Goal: Register for event/course

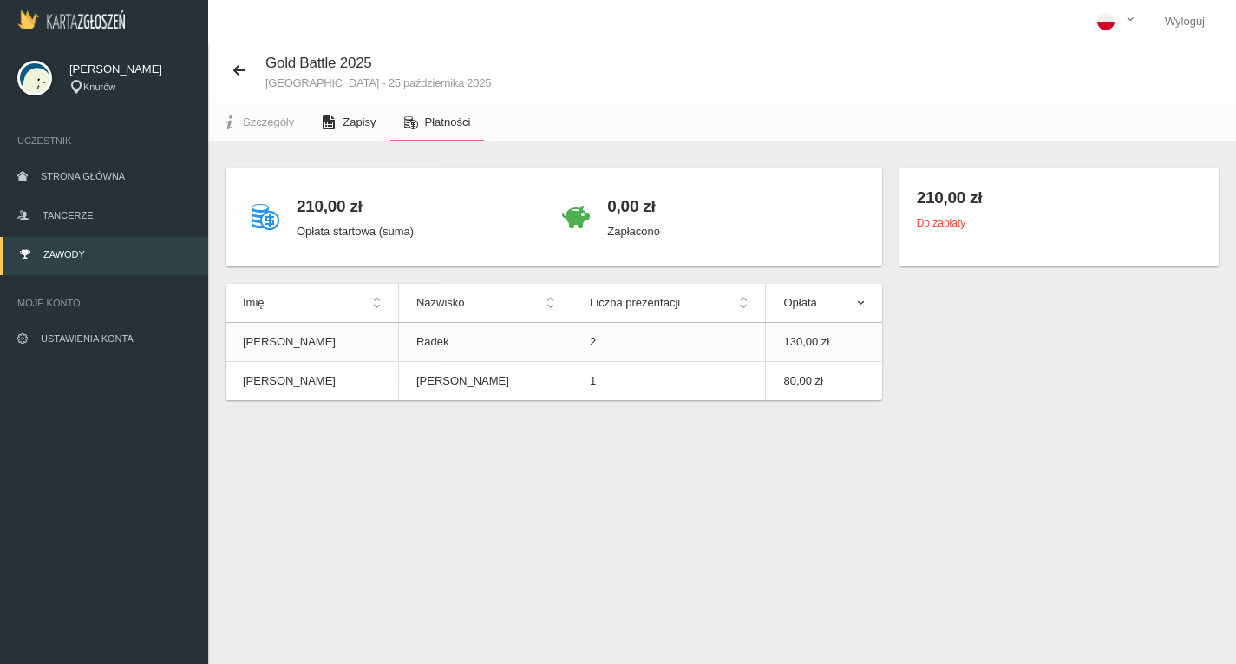
click at [343, 120] on span "Zapisy" at bounding box center [359, 121] width 33 height 13
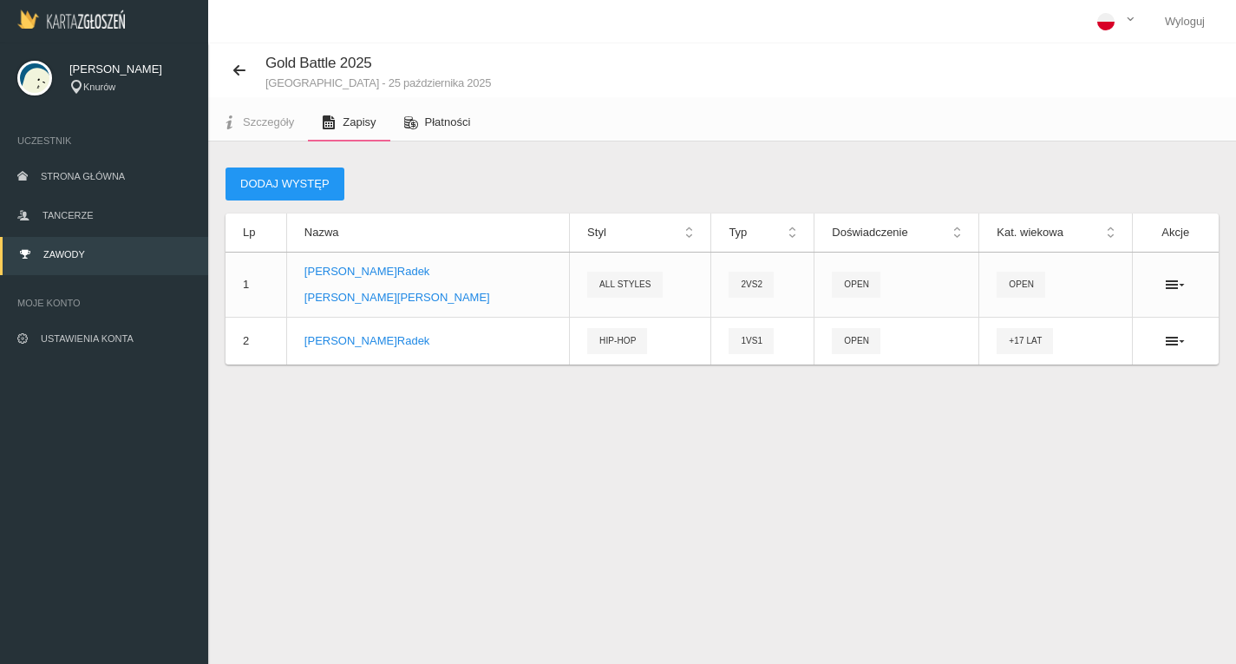
click at [467, 133] on link "Płatności" at bounding box center [437, 122] width 95 height 38
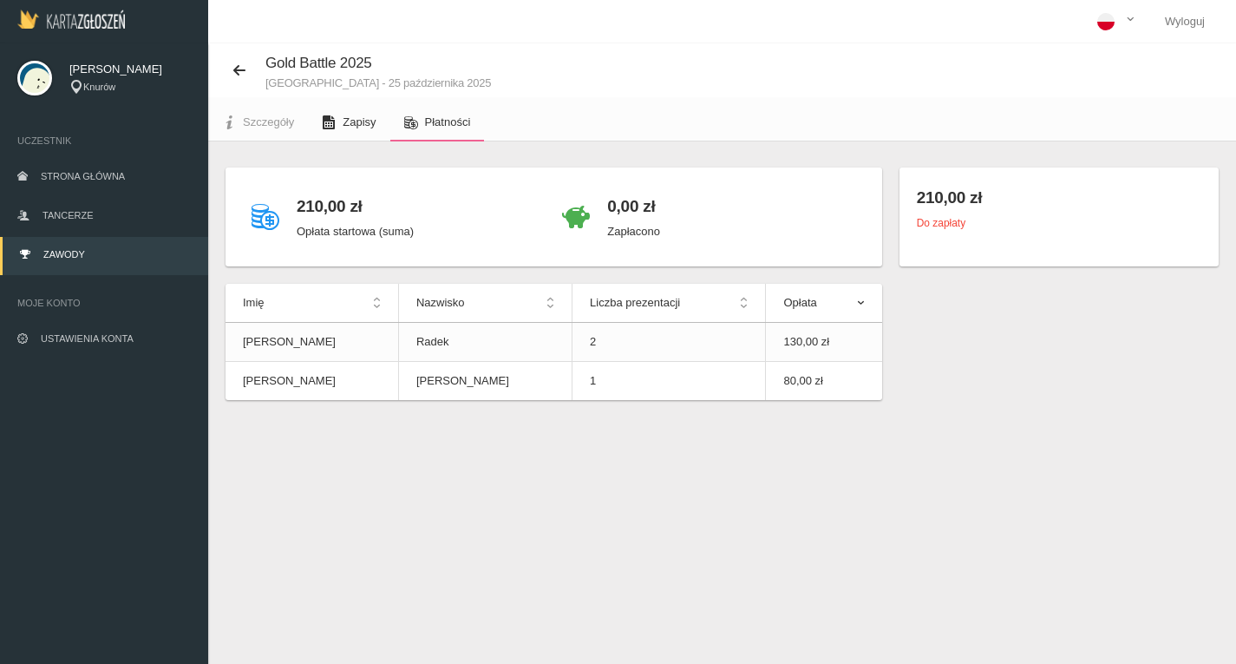
click at [338, 119] on link "Zapisy" at bounding box center [349, 122] width 82 height 38
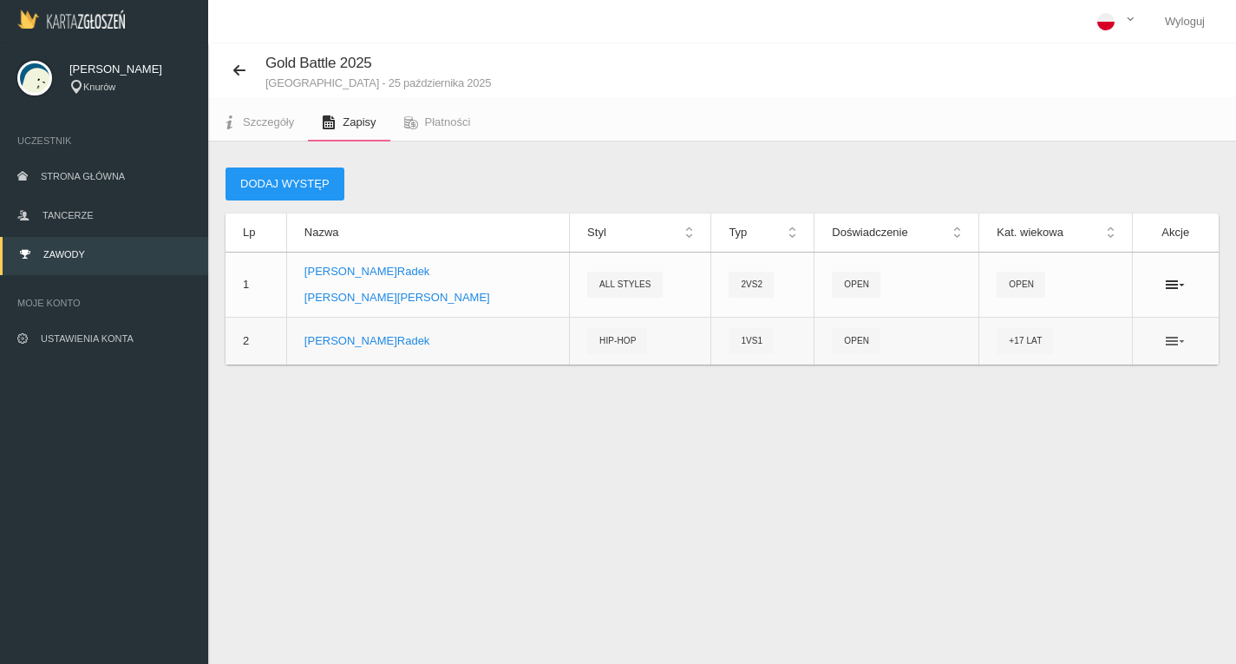
click at [1175, 338] on icon at bounding box center [1175, 341] width 19 height 14
click at [1051, 403] on link "Usuń" at bounding box center [1089, 404] width 174 height 31
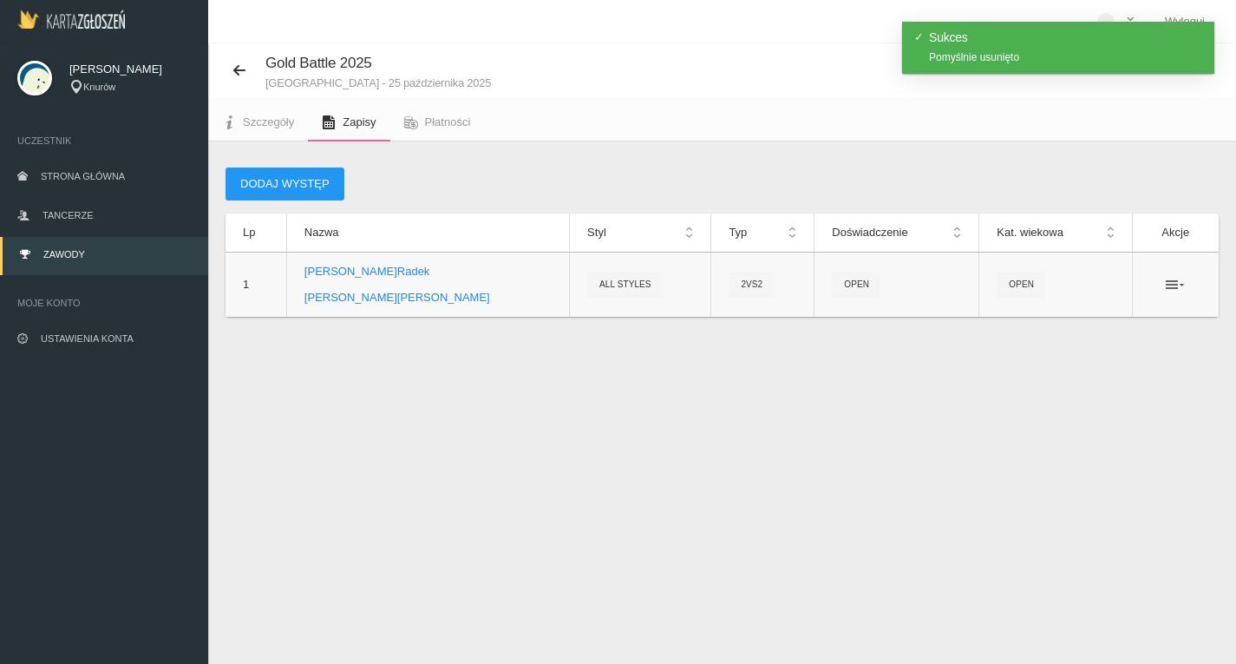
click at [1177, 285] on icon at bounding box center [1175, 285] width 19 height 14
click at [1014, 350] on link "Usuń" at bounding box center [1089, 347] width 174 height 31
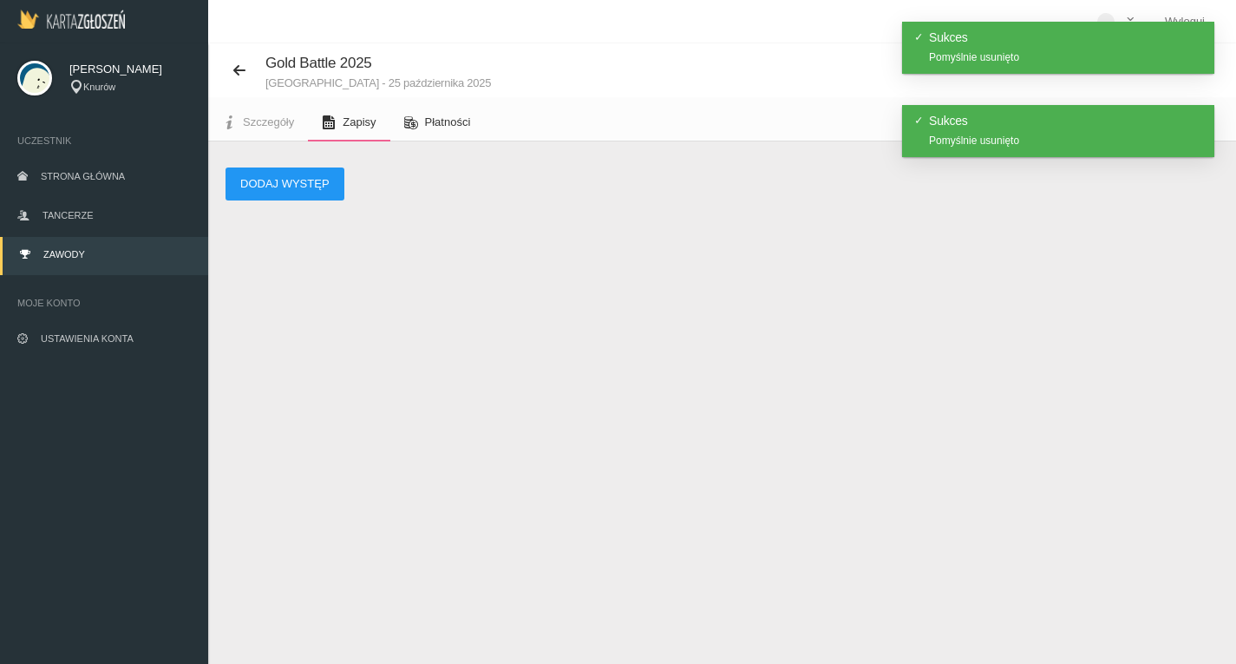
click at [449, 115] on link "Płatności" at bounding box center [437, 122] width 95 height 38
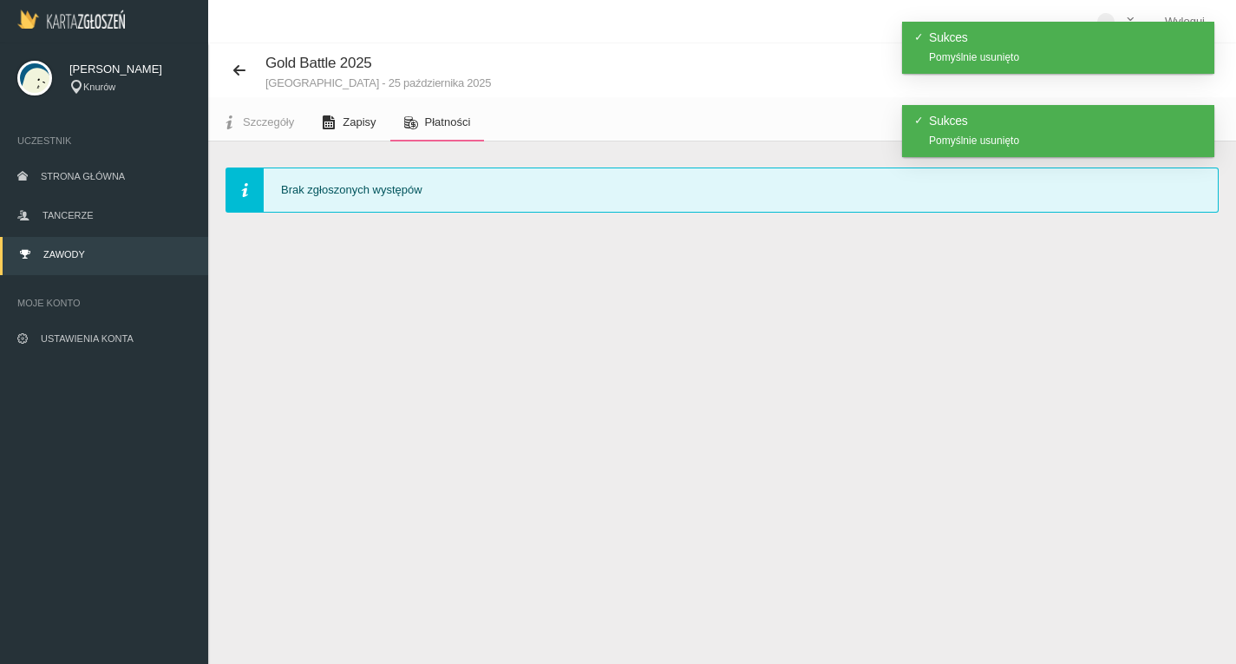
click at [362, 124] on span "Zapisy" at bounding box center [359, 121] width 33 height 13
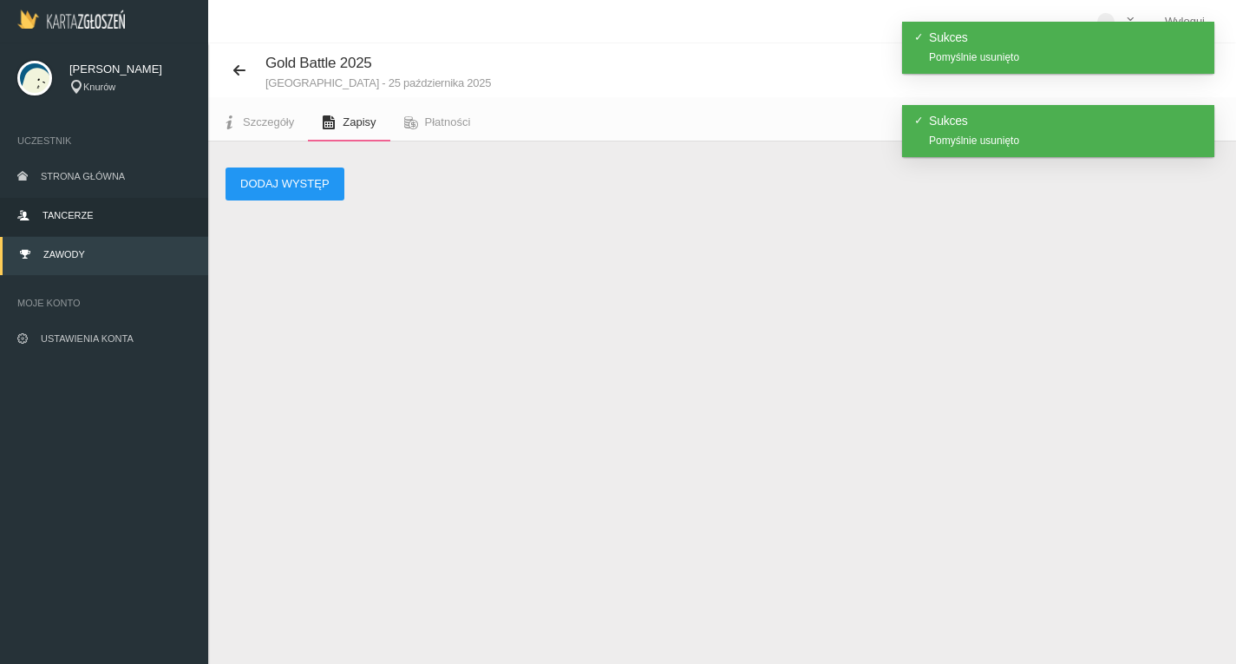
click at [106, 203] on link "Tancerze" at bounding box center [104, 217] width 208 height 38
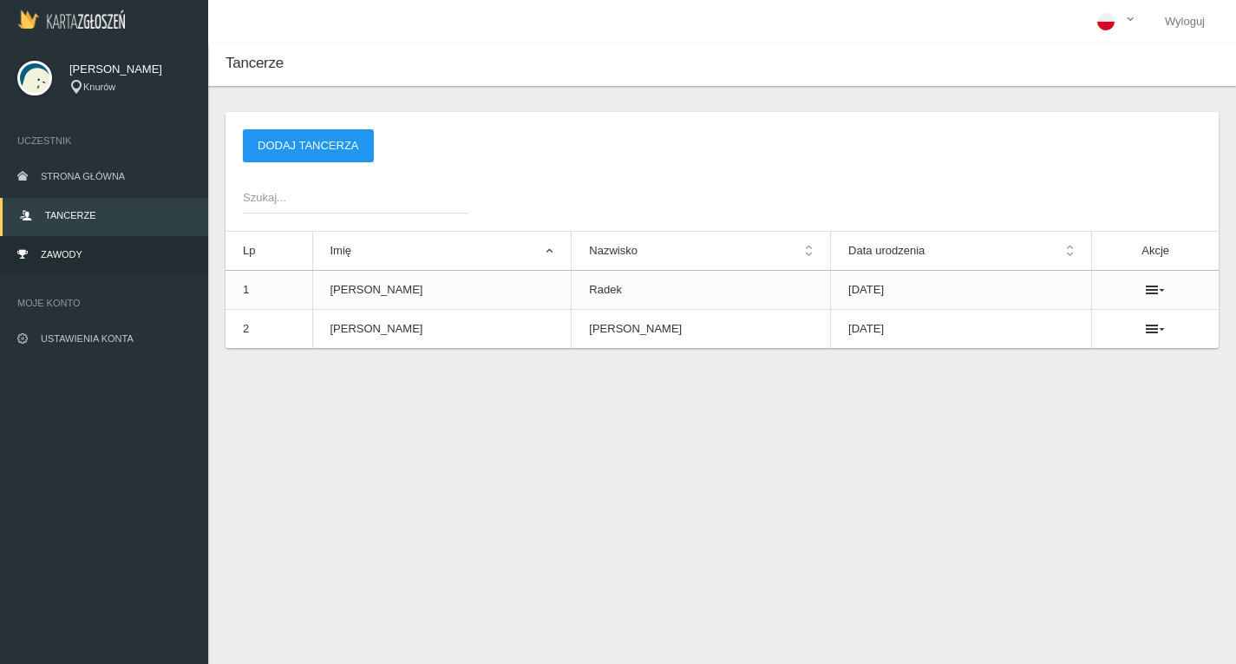
click at [85, 265] on link "Zawody" at bounding box center [104, 256] width 208 height 38
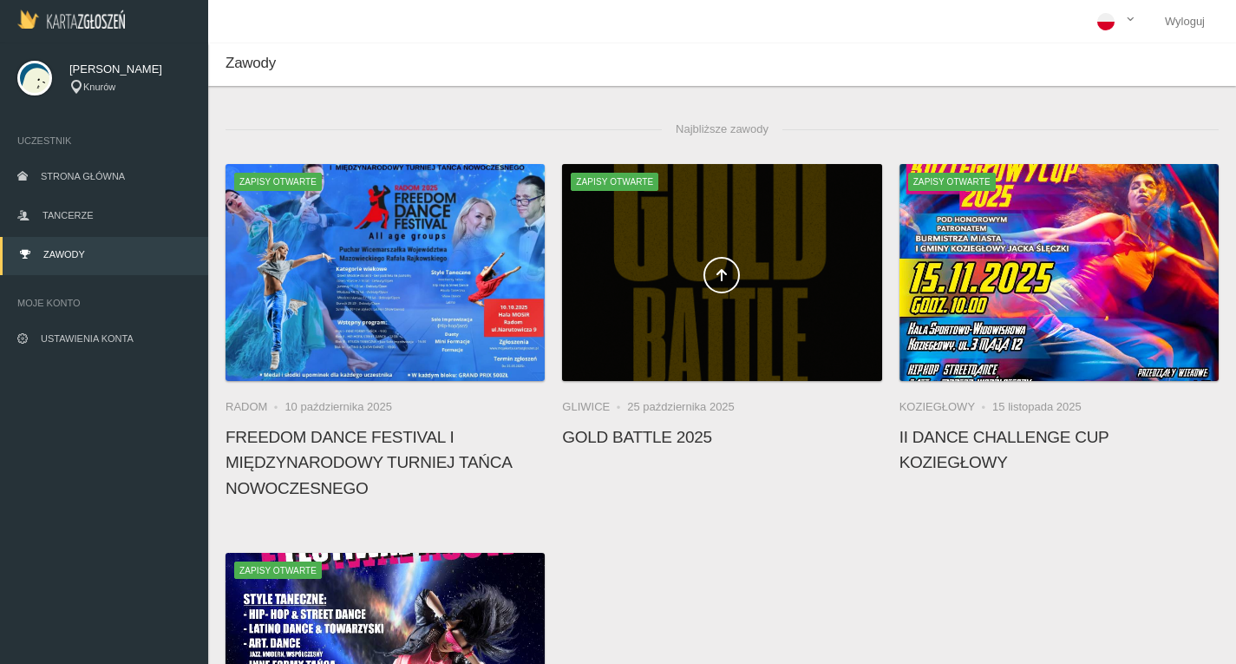
click at [680, 262] on span at bounding box center [721, 275] width 319 height 36
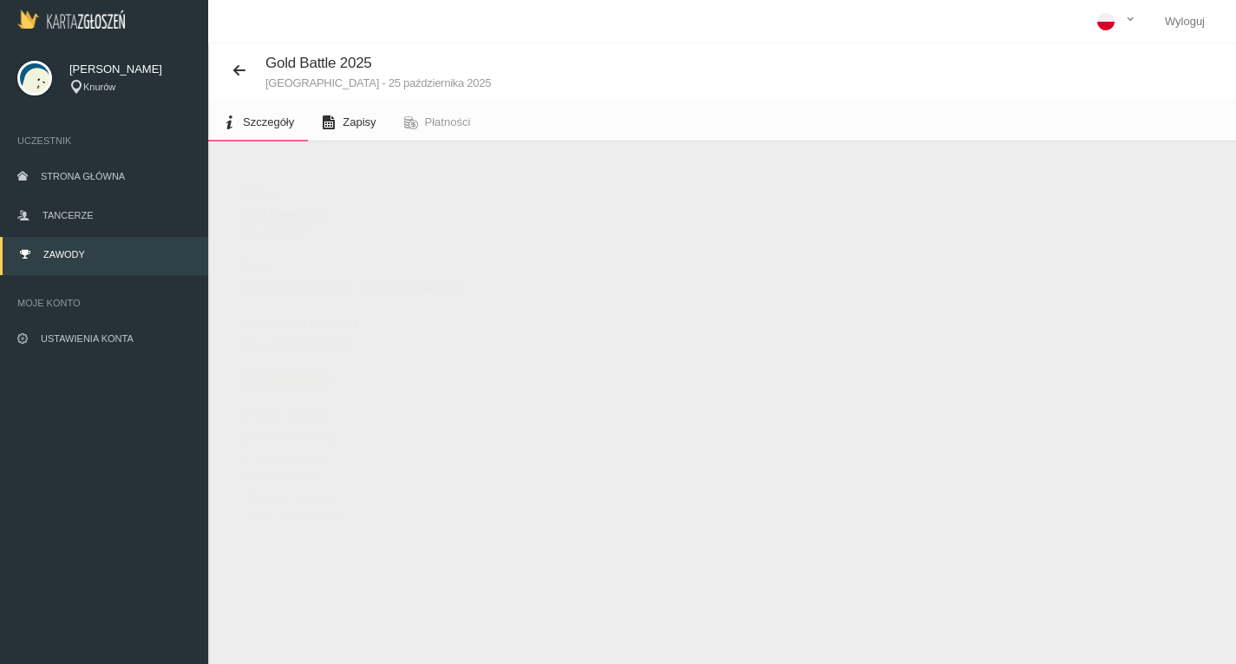
click at [364, 119] on span "Zapisy" at bounding box center [359, 121] width 33 height 13
click at [132, 233] on link "Tancerze" at bounding box center [104, 217] width 208 height 38
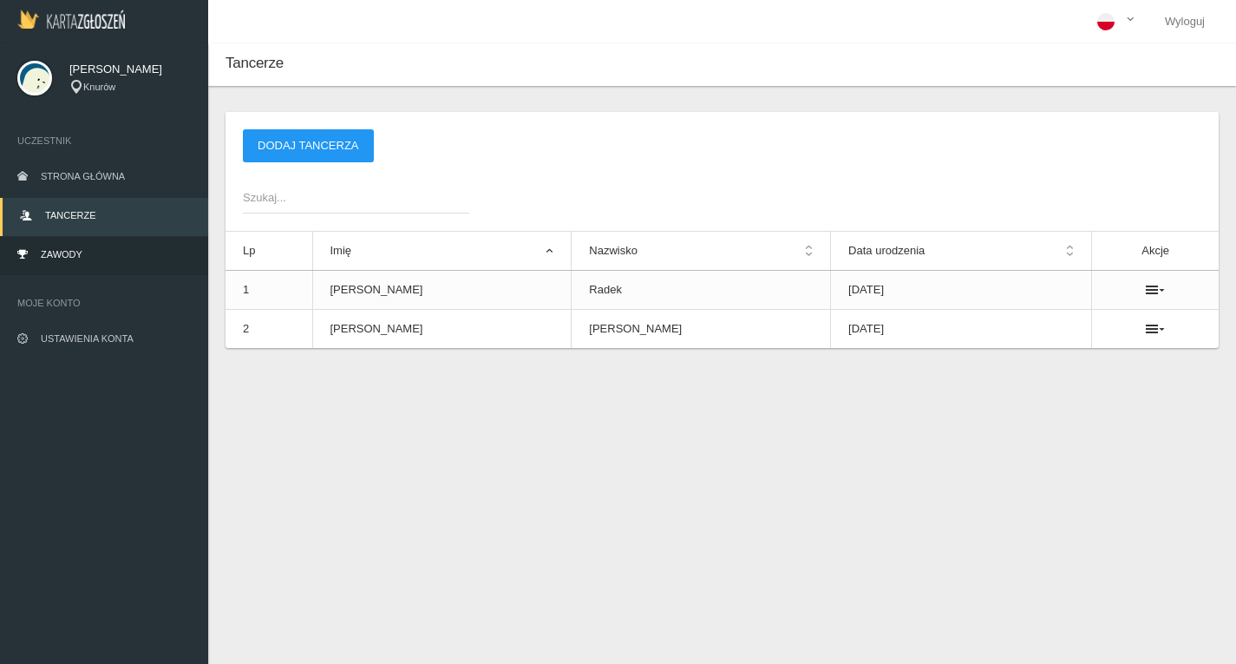
click at [94, 257] on link "Zawody" at bounding box center [104, 256] width 208 height 38
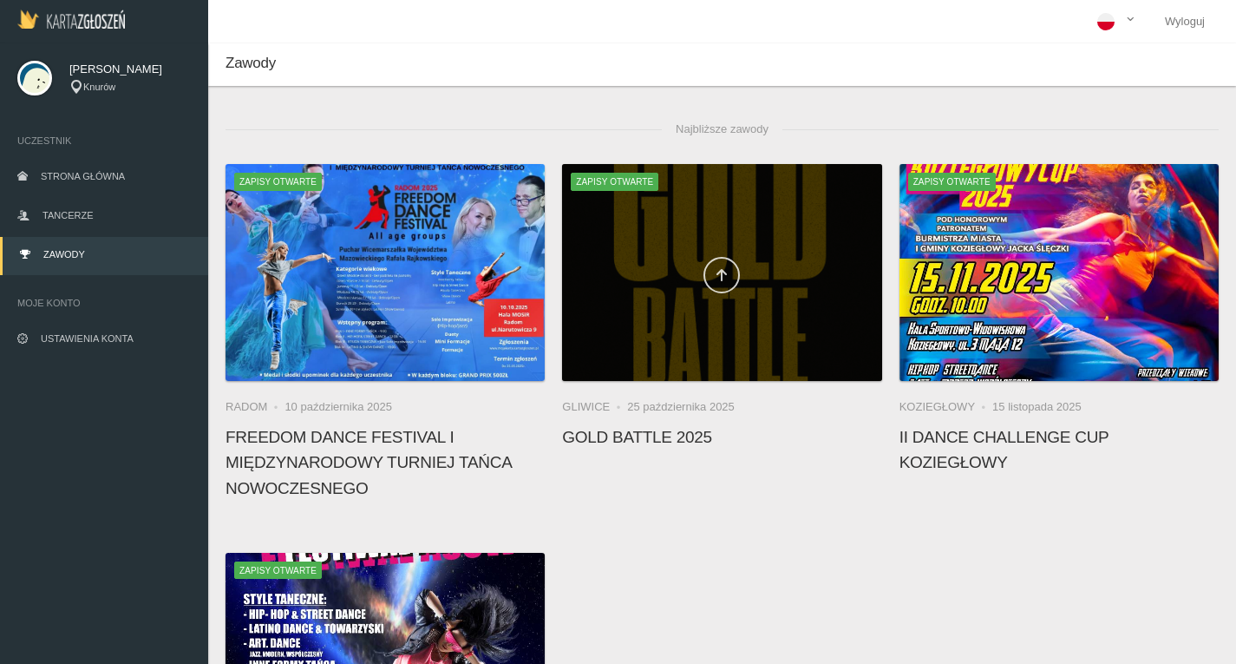
click at [713, 275] on link at bounding box center [722, 275] width 36 height 36
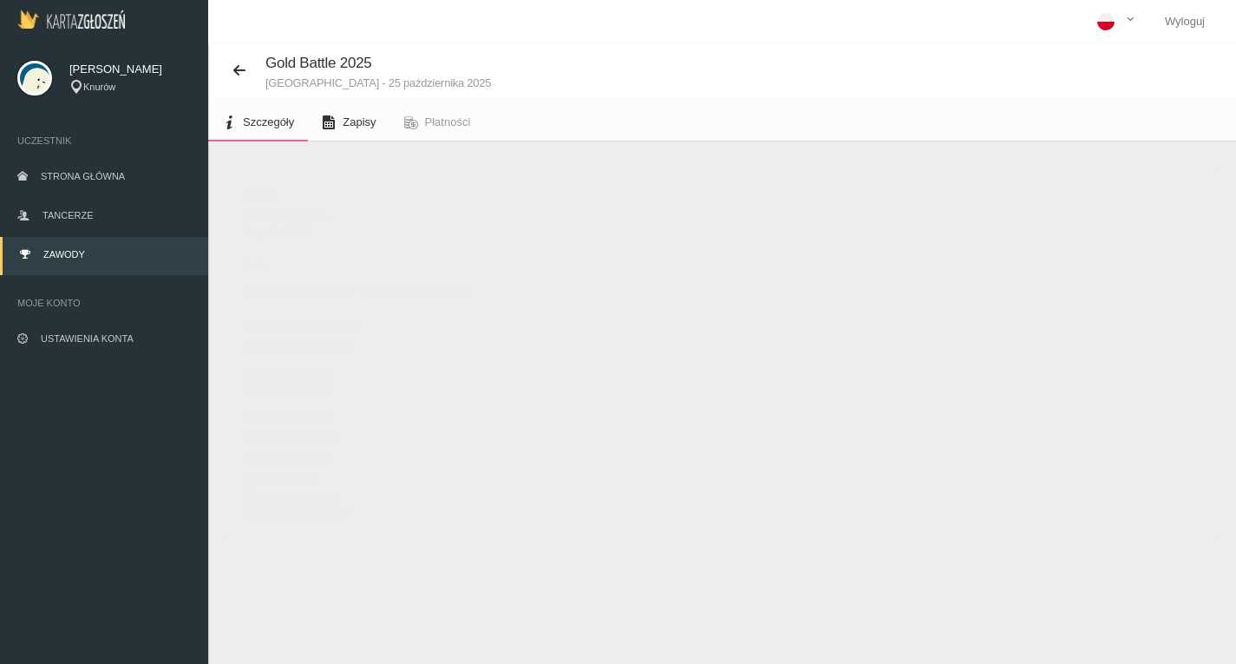
click at [353, 121] on span "Zapisy" at bounding box center [359, 121] width 33 height 13
click at [319, 180] on button "Dodaj występ" at bounding box center [285, 183] width 119 height 33
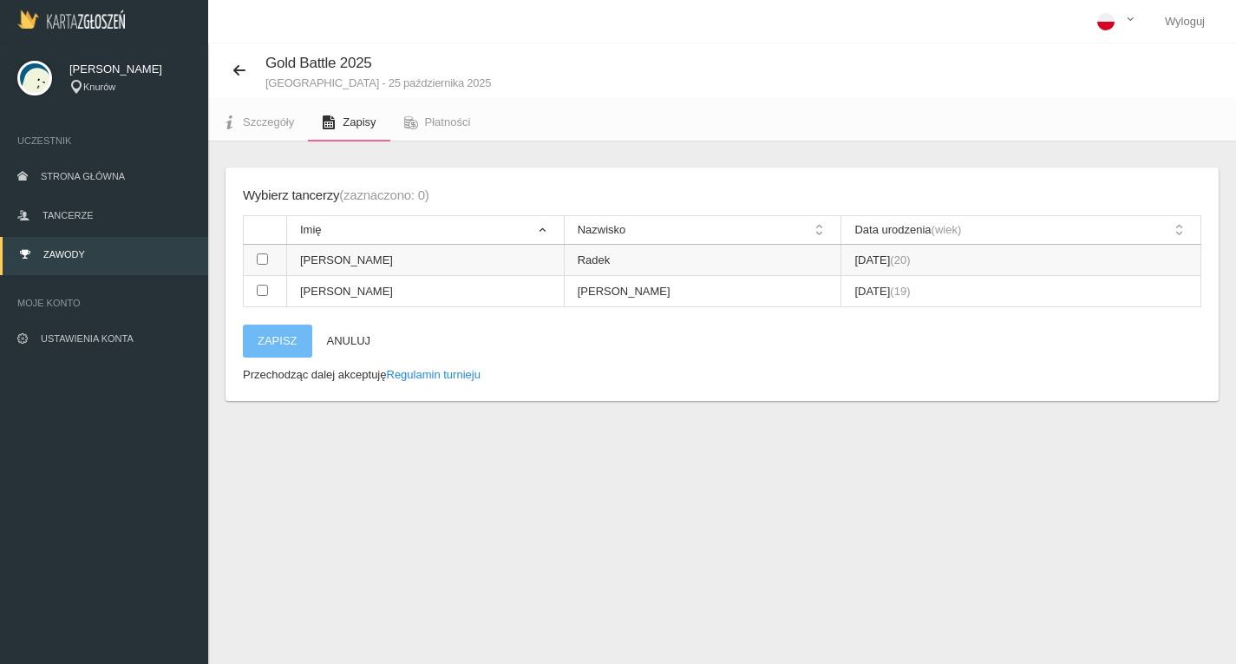
click at [266, 259] on input "checkbox" at bounding box center [262, 258] width 11 height 11
checkbox input "true"
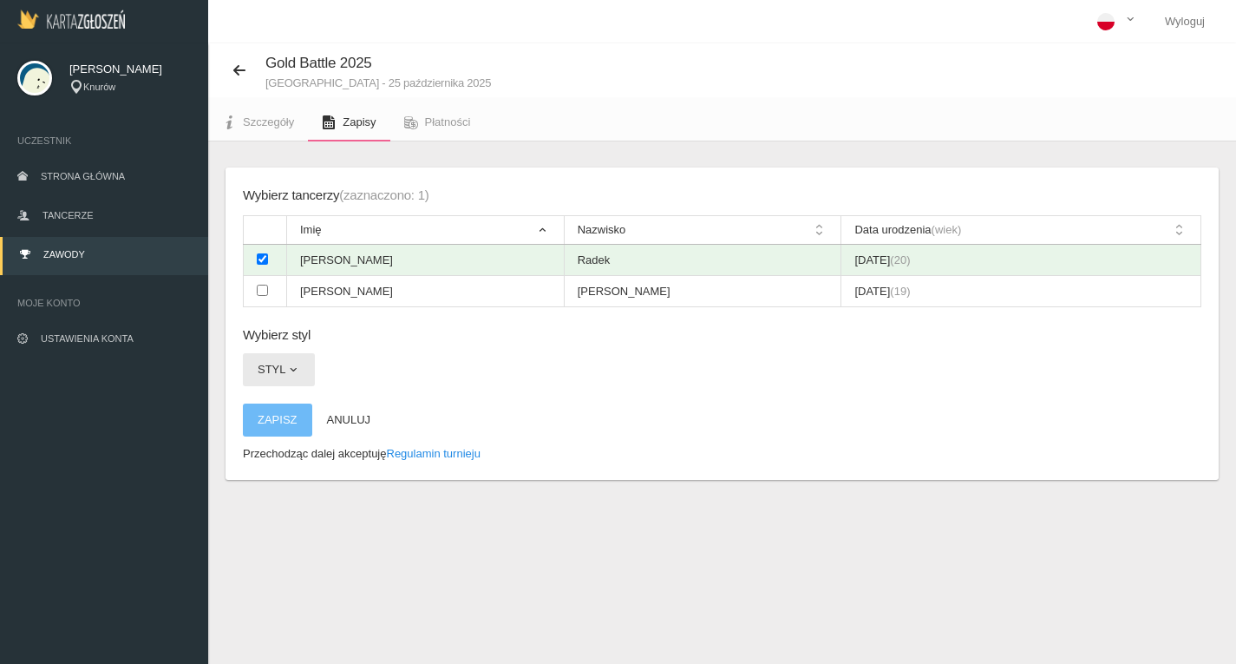
click at [286, 366] on span "button" at bounding box center [293, 370] width 14 height 14
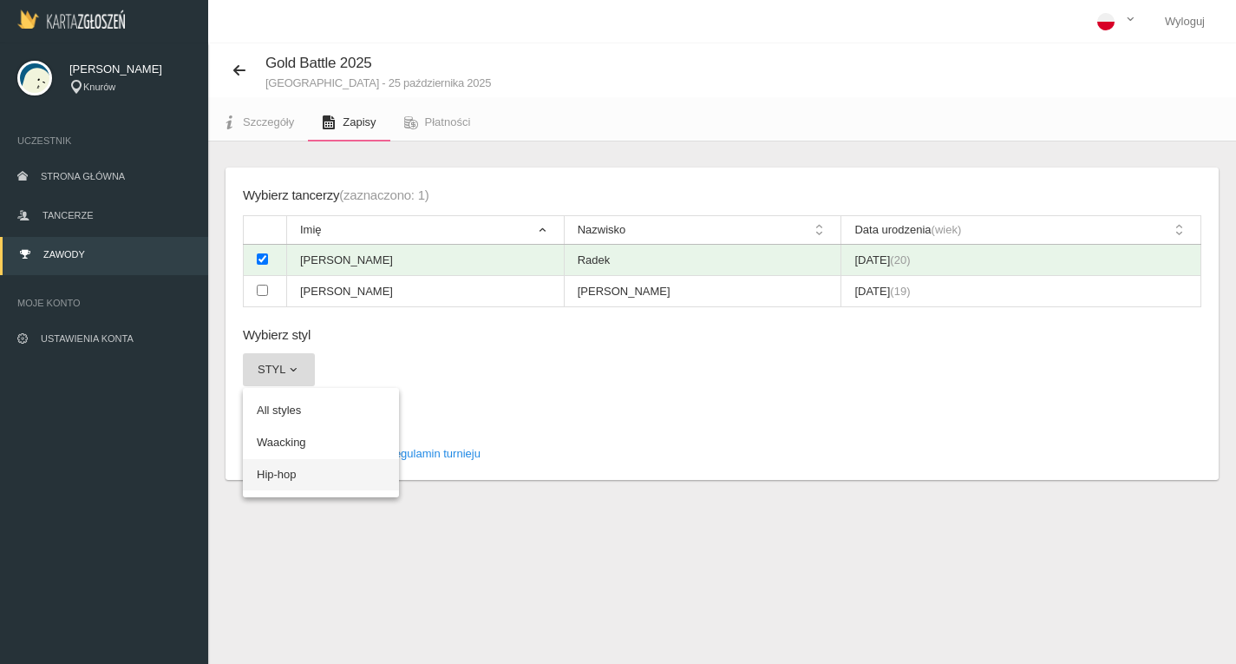
click at [281, 464] on link "Hip-hop" at bounding box center [321, 474] width 156 height 31
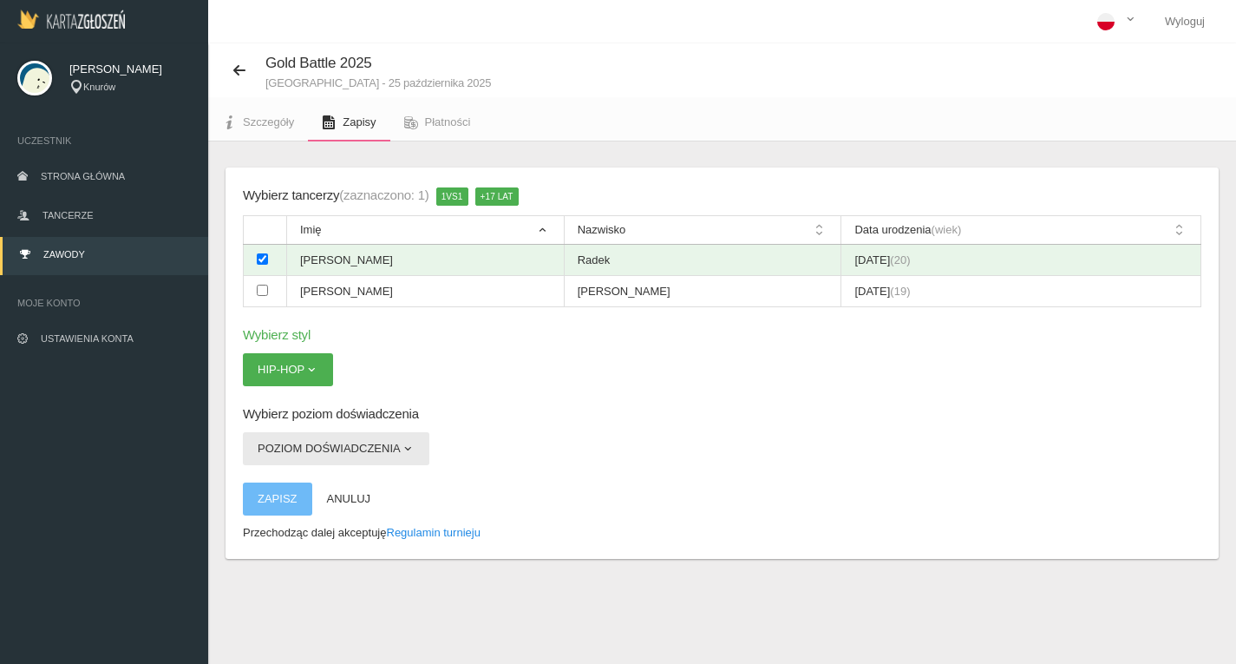
click at [300, 449] on button "Poziom doświadczenia" at bounding box center [336, 448] width 187 height 33
click at [291, 485] on link "Open" at bounding box center [321, 489] width 156 height 31
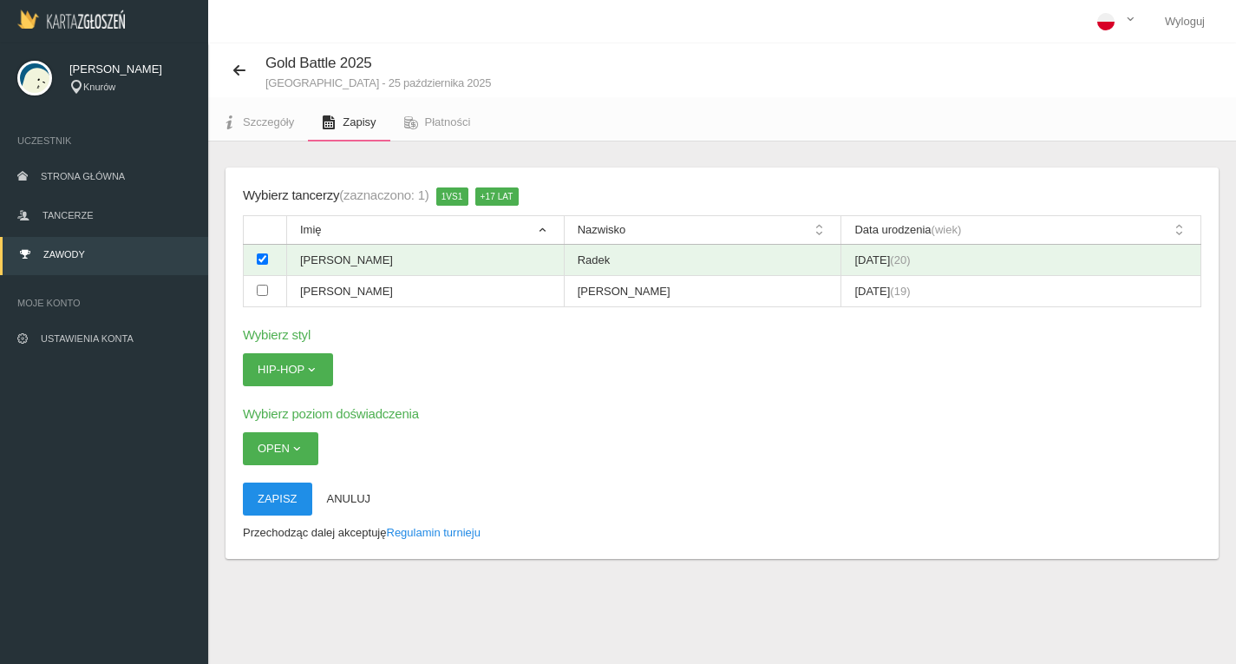
click at [272, 502] on button "Zapisz" at bounding box center [277, 498] width 69 height 33
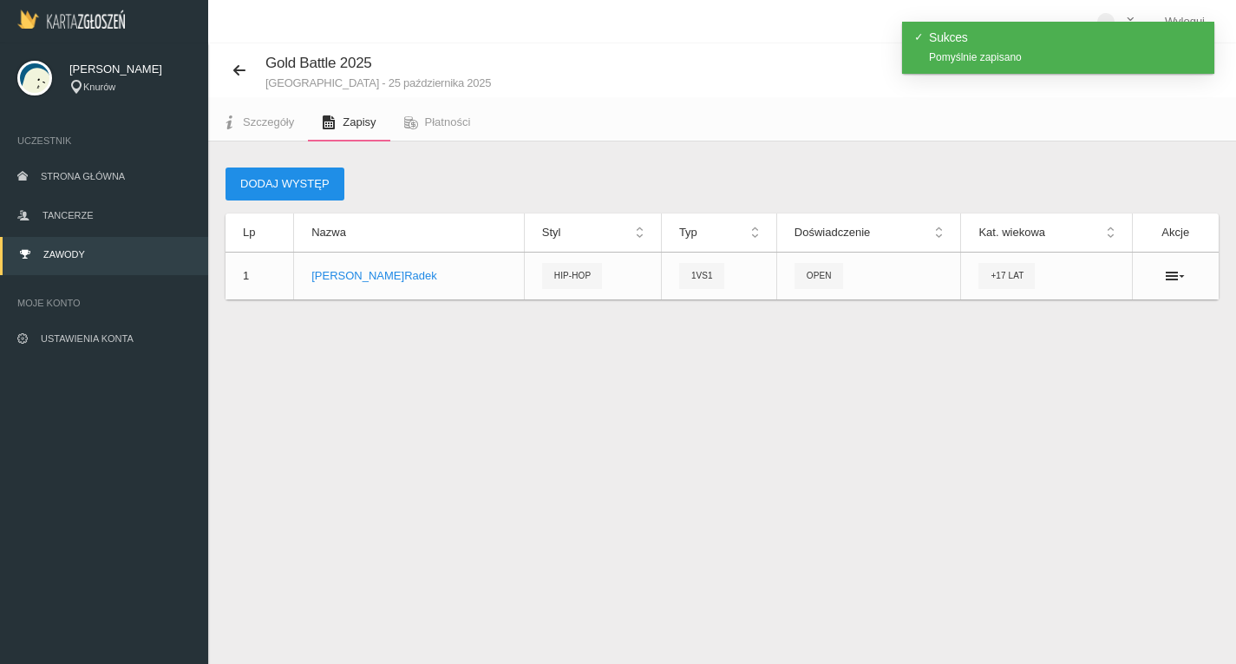
click at [293, 179] on button "Dodaj występ" at bounding box center [285, 183] width 119 height 33
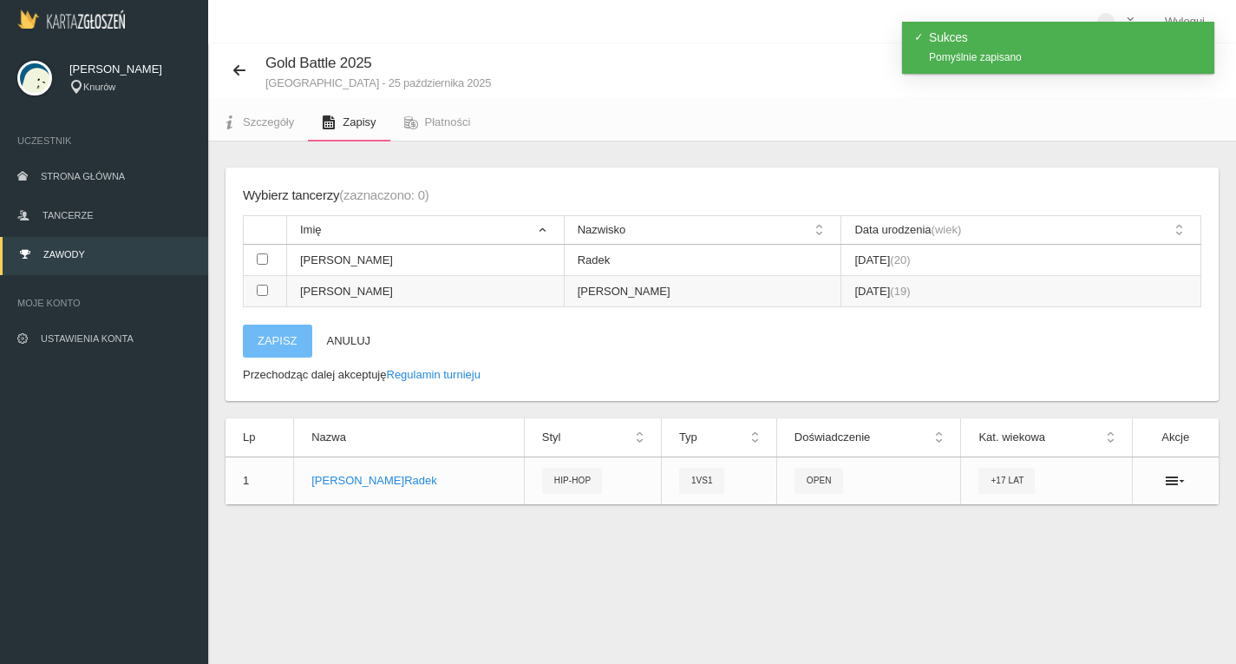
click at [261, 289] on input "checkbox" at bounding box center [262, 290] width 11 height 11
checkbox input "true"
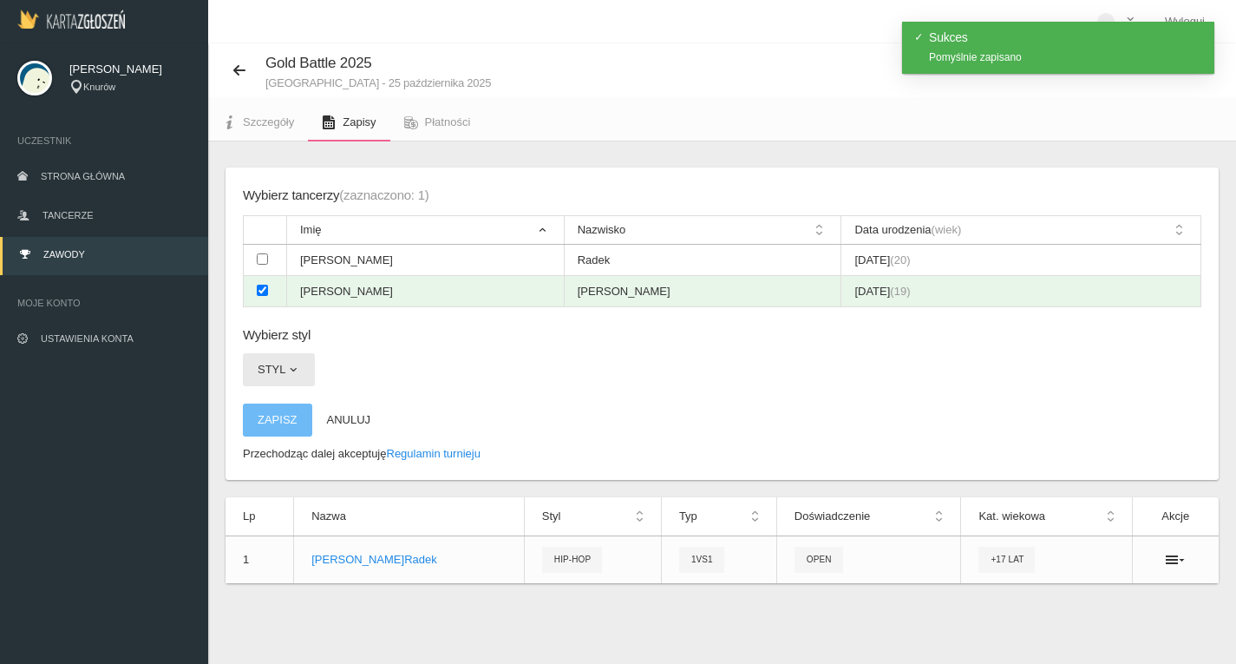
click at [293, 375] on span "button" at bounding box center [293, 370] width 14 height 14
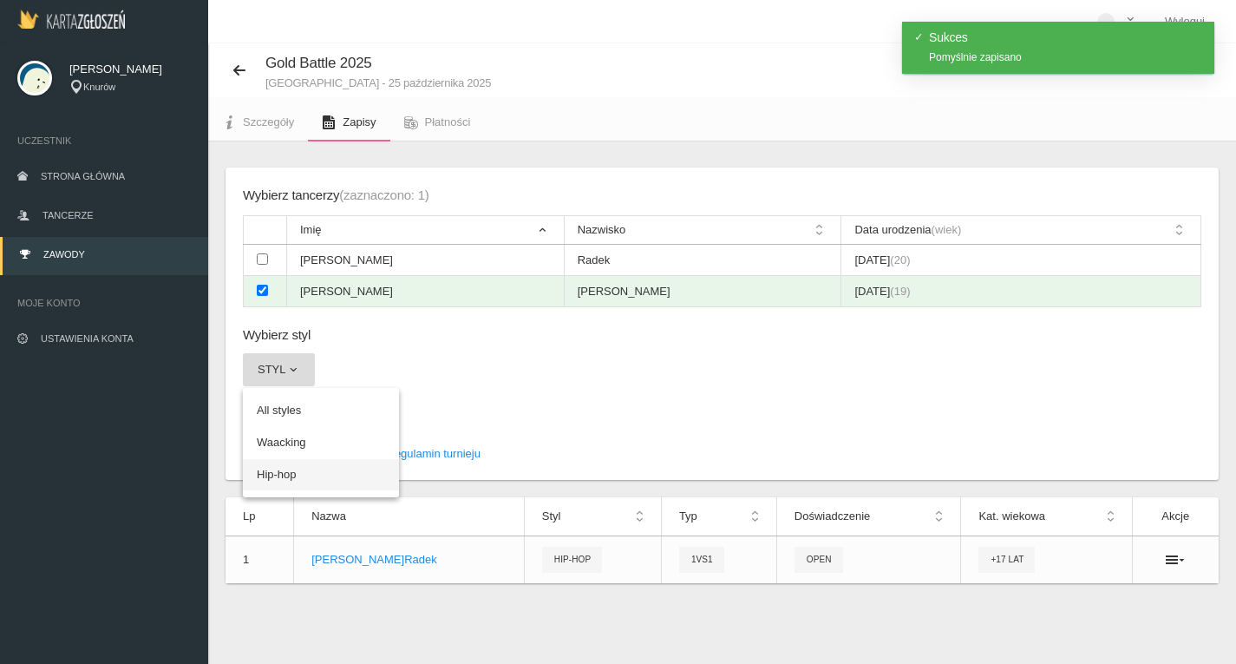
click at [284, 470] on link "Hip-hop" at bounding box center [321, 474] width 156 height 31
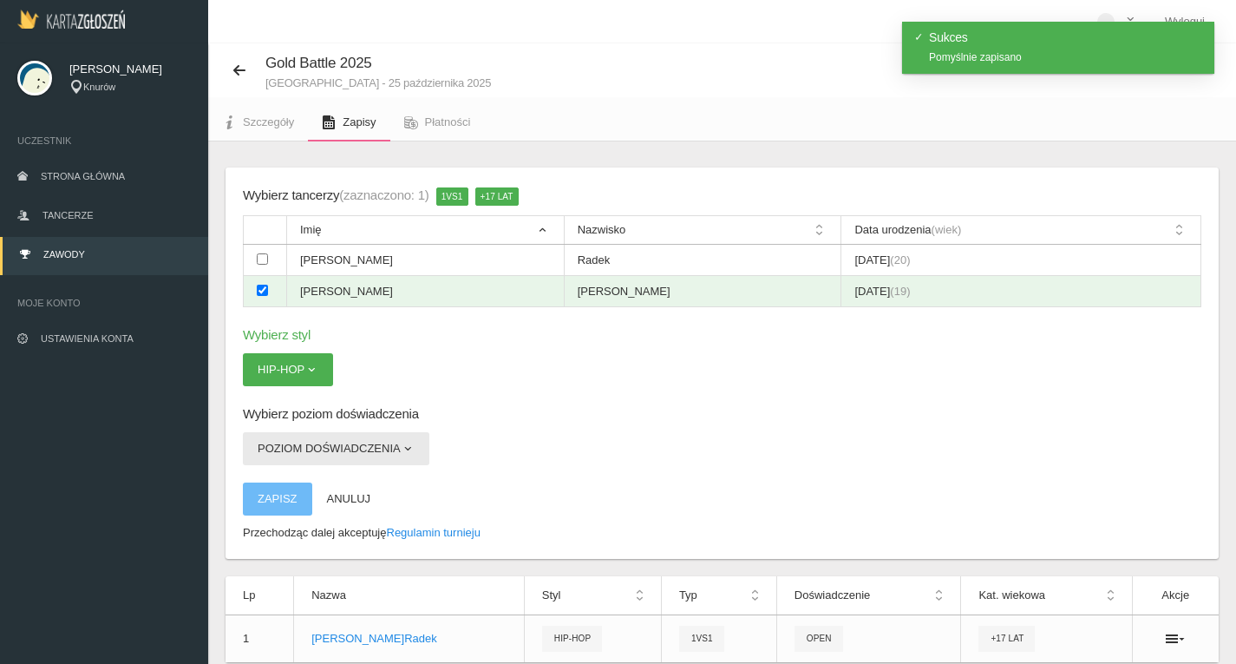
click at [319, 449] on button "Poziom doświadczenia" at bounding box center [336, 448] width 187 height 33
click at [288, 492] on link "Open" at bounding box center [321, 489] width 156 height 31
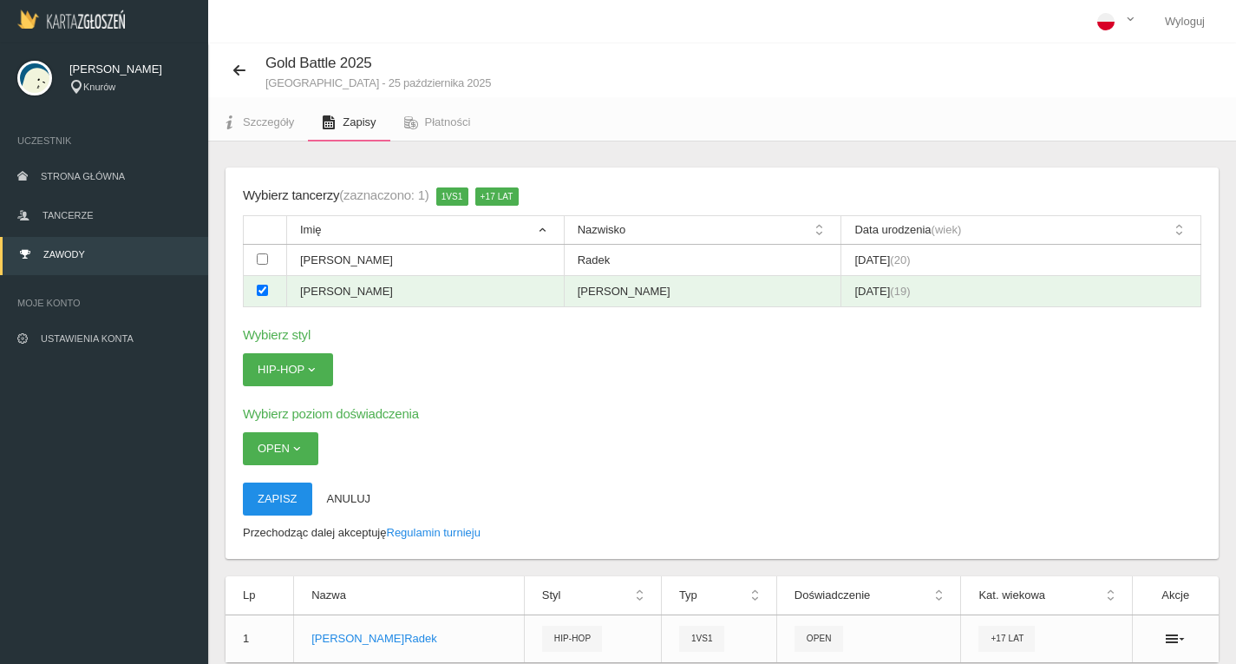
click at [272, 499] on button "Zapisz" at bounding box center [277, 498] width 69 height 33
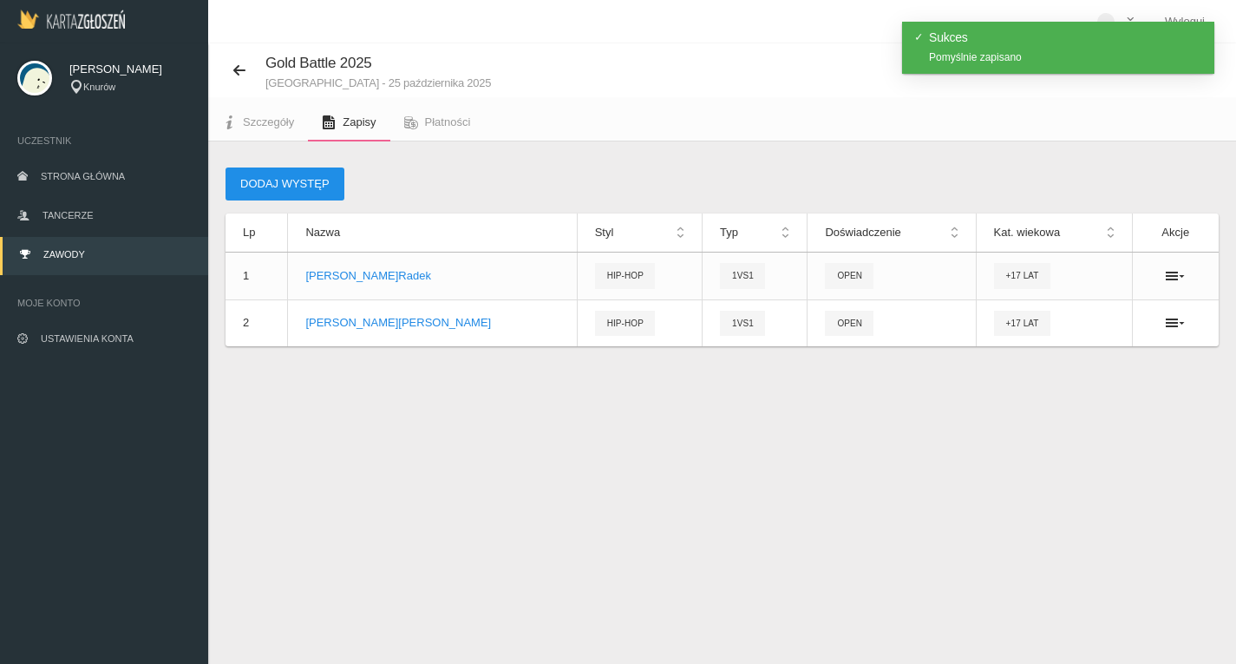
click at [307, 170] on button "Dodaj występ" at bounding box center [285, 183] width 119 height 33
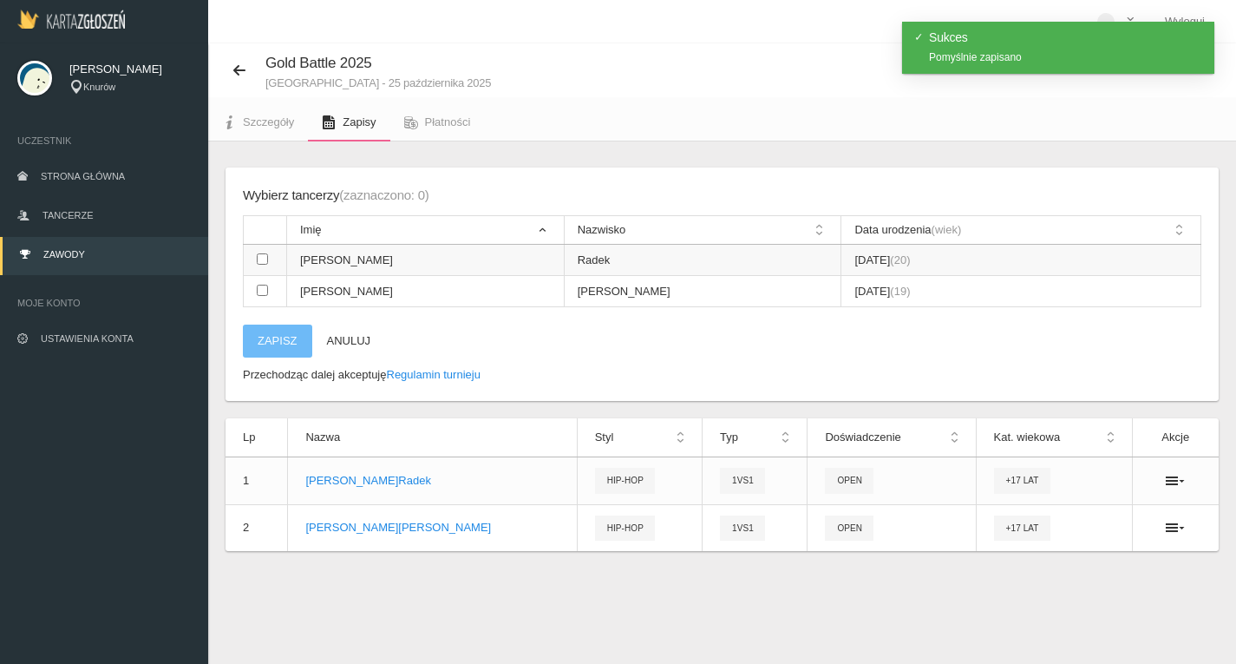
click at [265, 263] on input "checkbox" at bounding box center [262, 258] width 11 height 11
checkbox input "true"
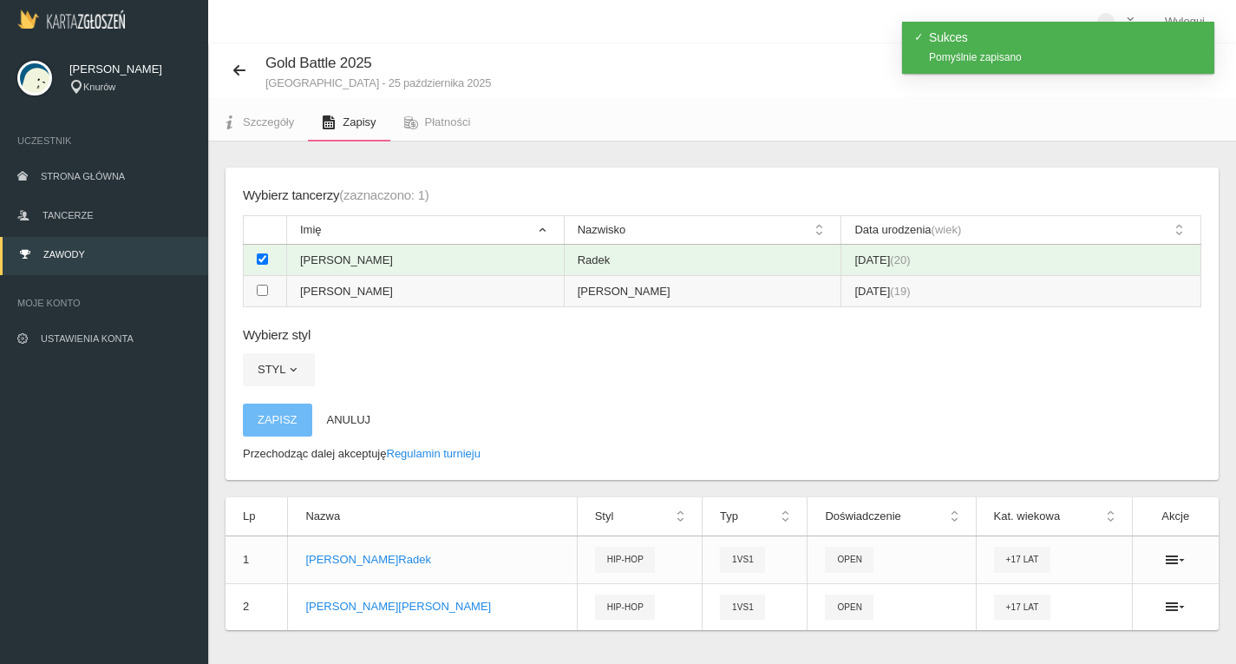
click at [260, 294] on input "checkbox" at bounding box center [262, 290] width 11 height 11
checkbox input "true"
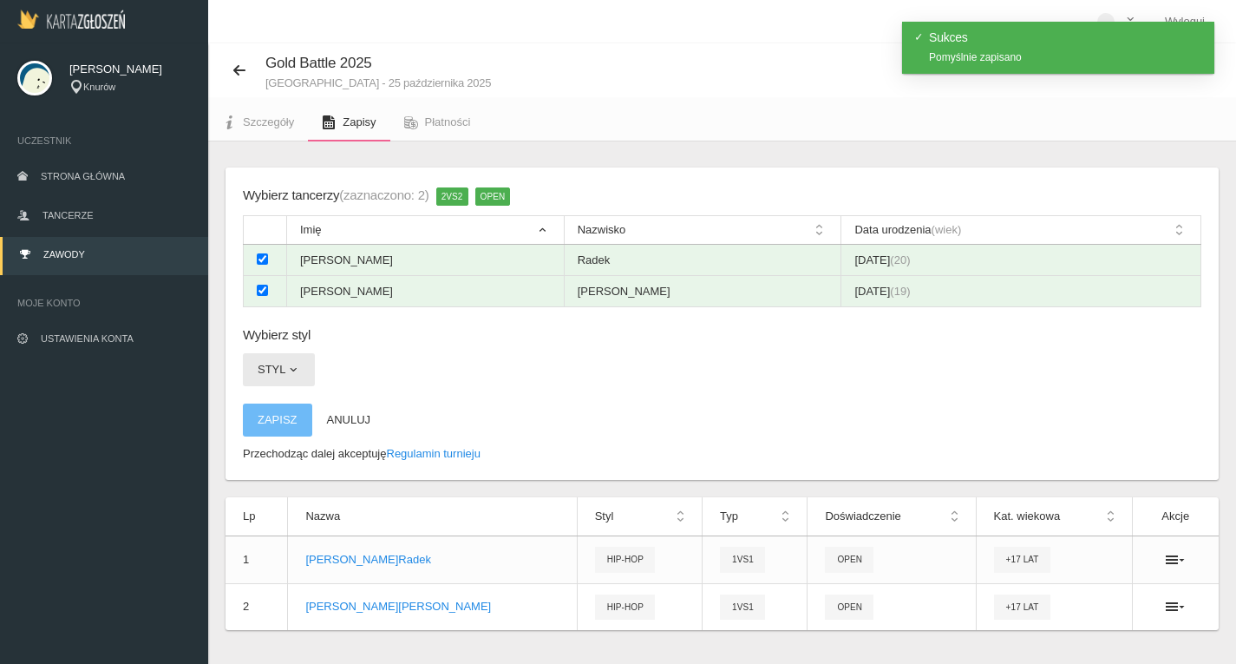
click at [284, 354] on button "Styl" at bounding box center [279, 369] width 72 height 33
click at [281, 415] on link "All styles" at bounding box center [321, 410] width 156 height 31
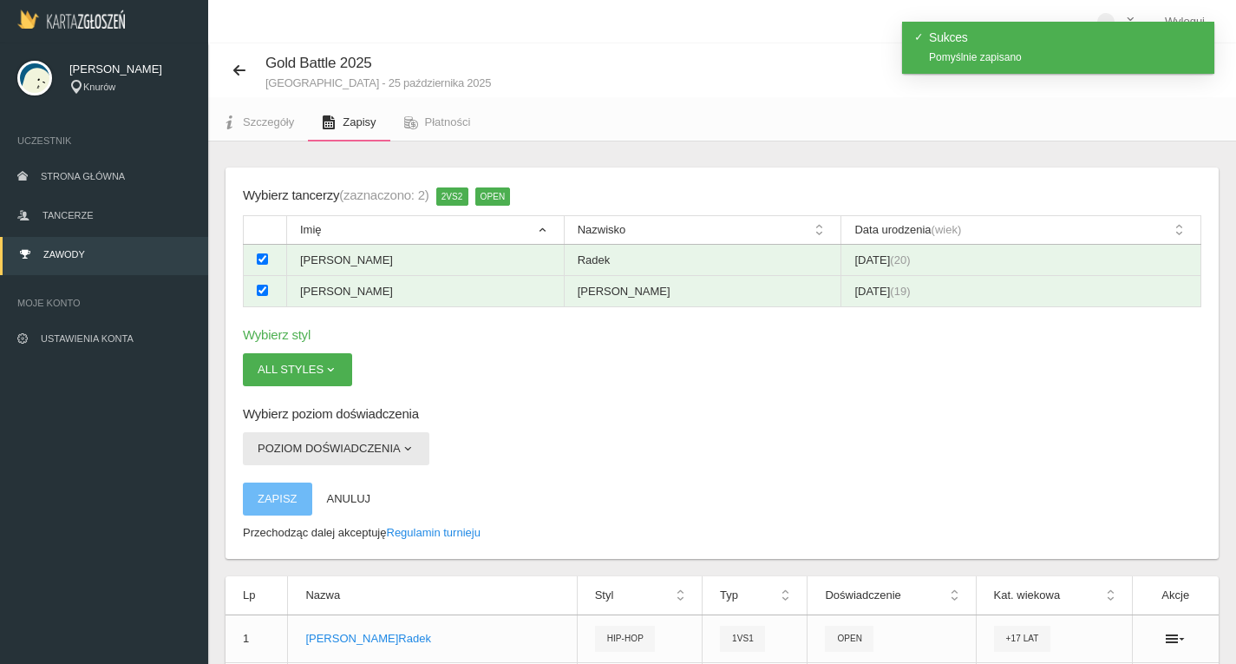
click at [285, 449] on button "Poziom doświadczenia" at bounding box center [336, 448] width 187 height 33
click at [273, 488] on link "Open" at bounding box center [321, 489] width 156 height 31
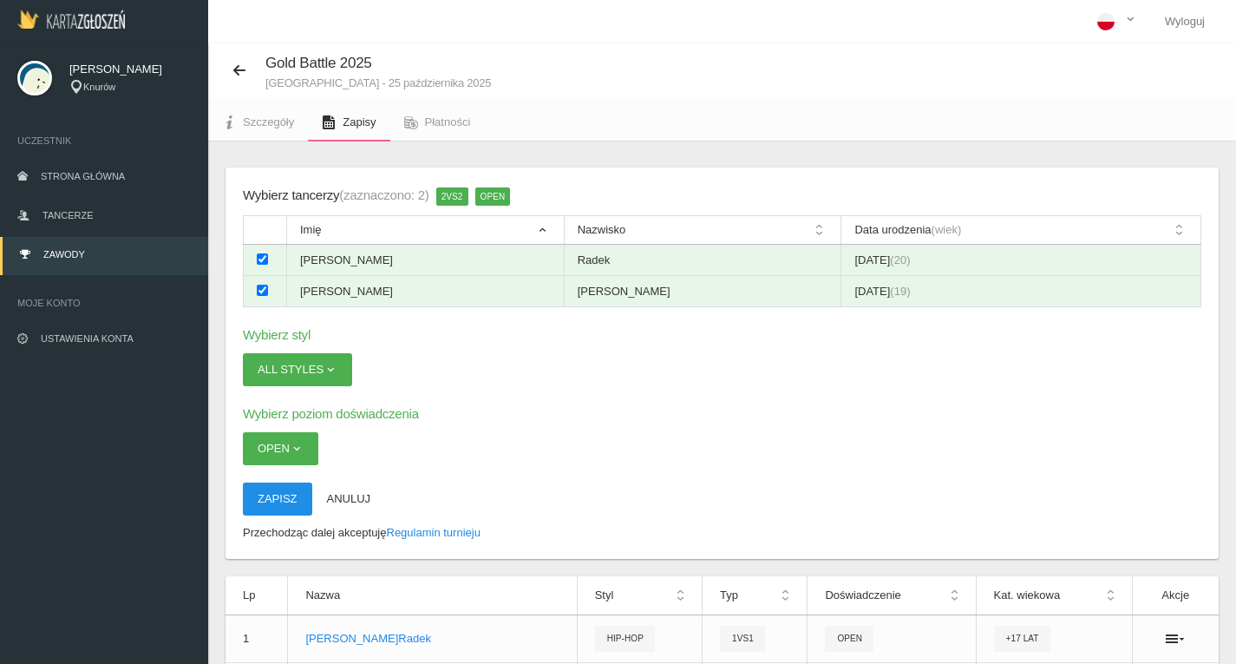
click at [273, 488] on button "Zapisz" at bounding box center [277, 498] width 69 height 33
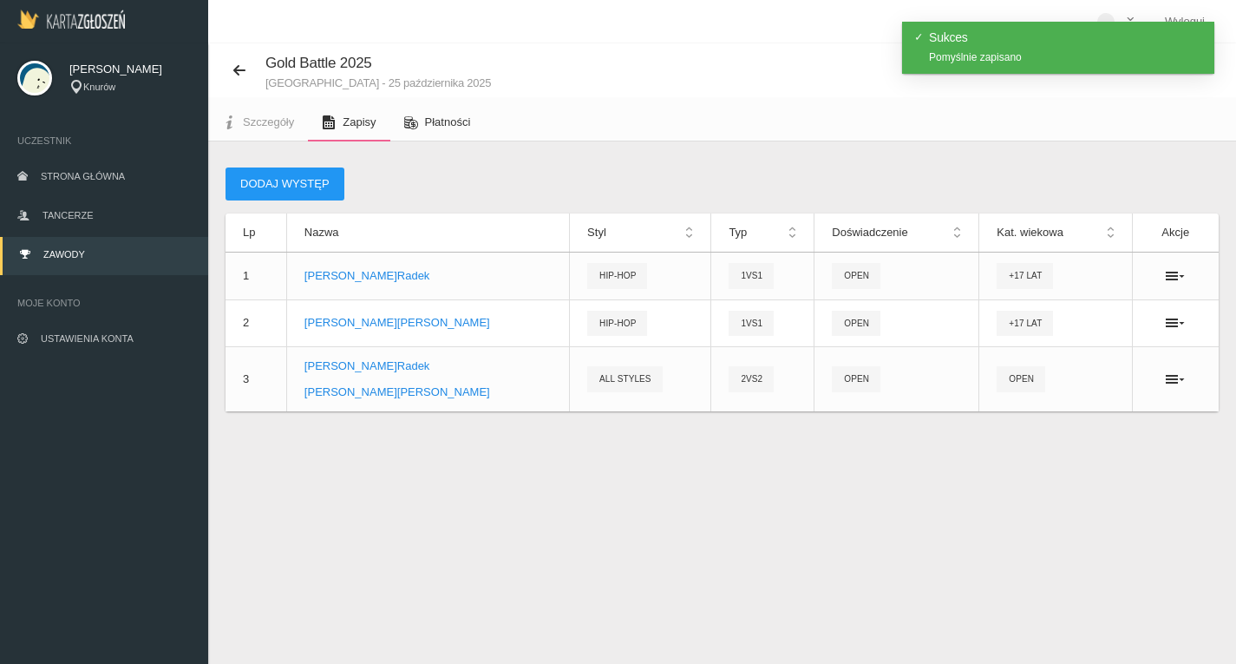
click at [436, 127] on span "Płatności" at bounding box center [448, 121] width 46 height 13
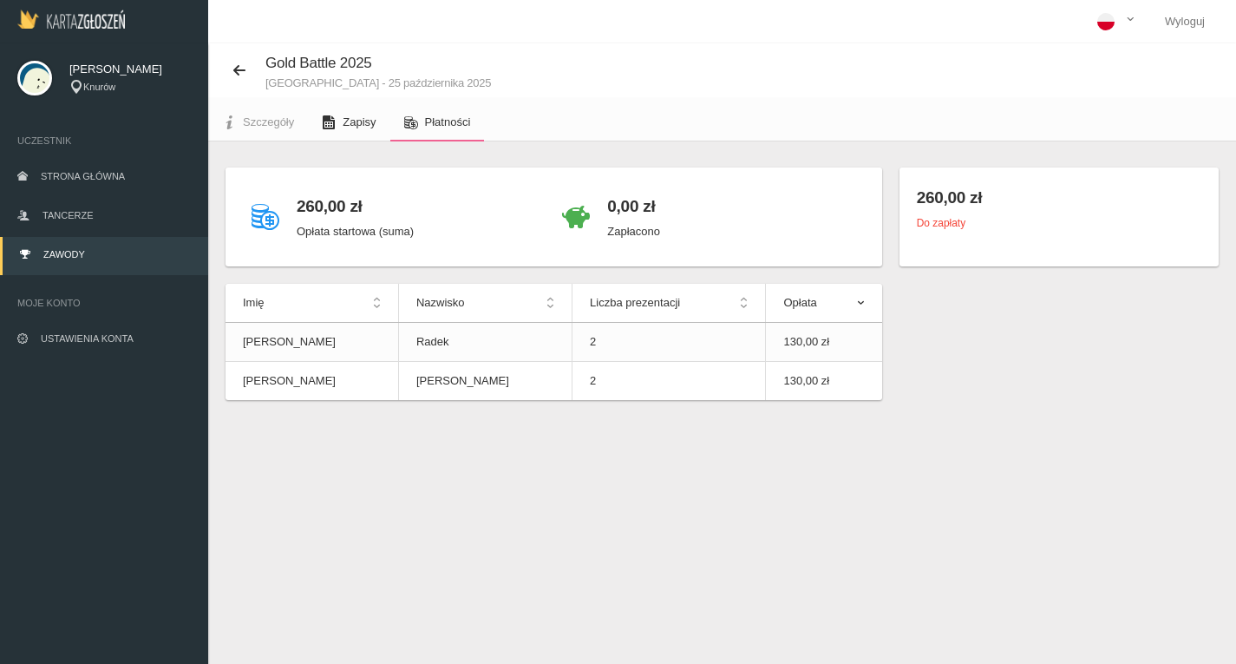
click at [350, 114] on link "Zapisy" at bounding box center [349, 122] width 82 height 38
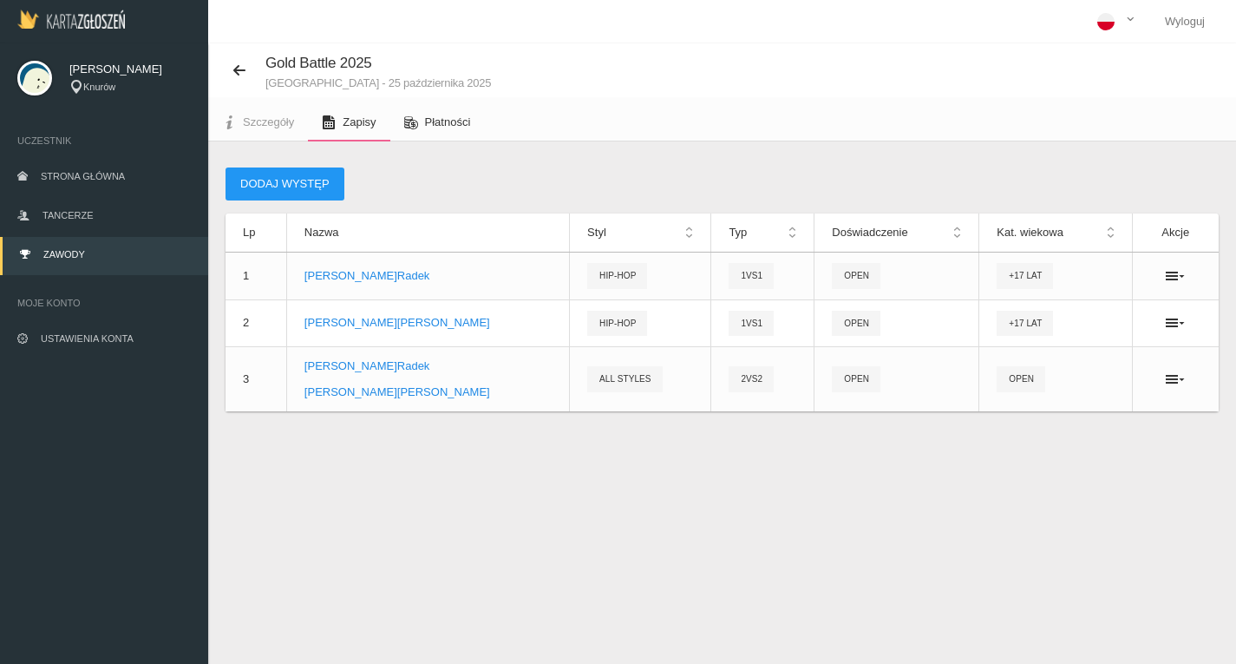
click at [460, 119] on span "Płatności" at bounding box center [448, 121] width 46 height 13
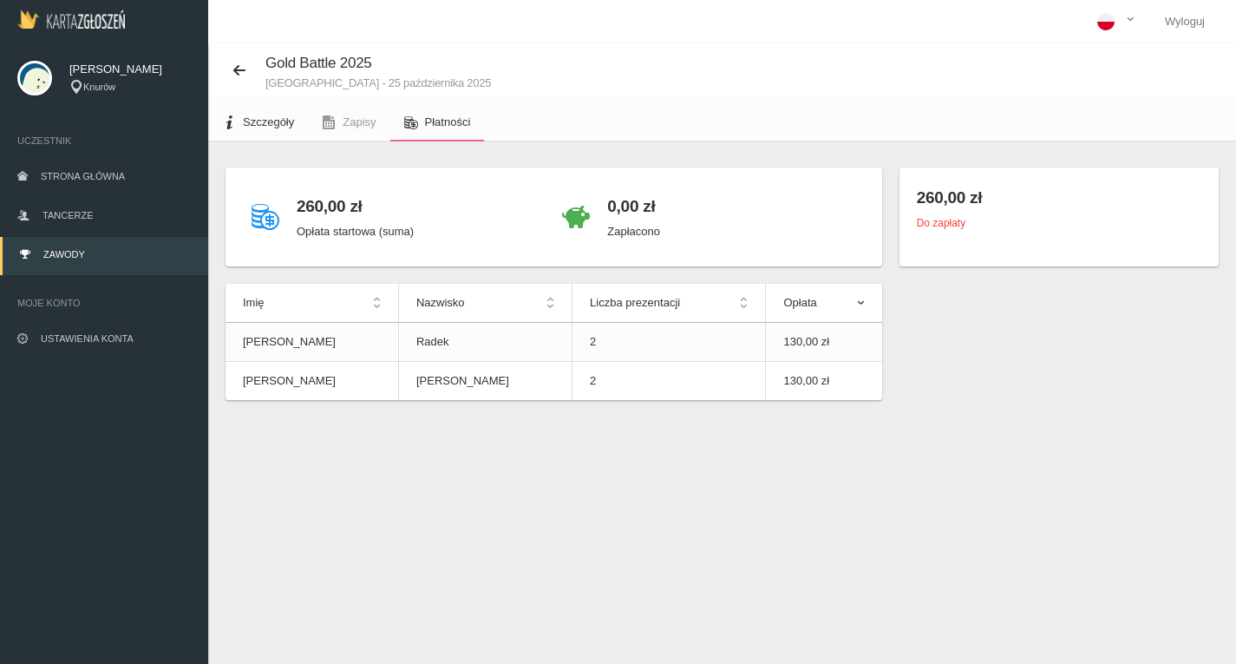
click at [266, 122] on span "Szczegóły" at bounding box center [268, 121] width 51 height 13
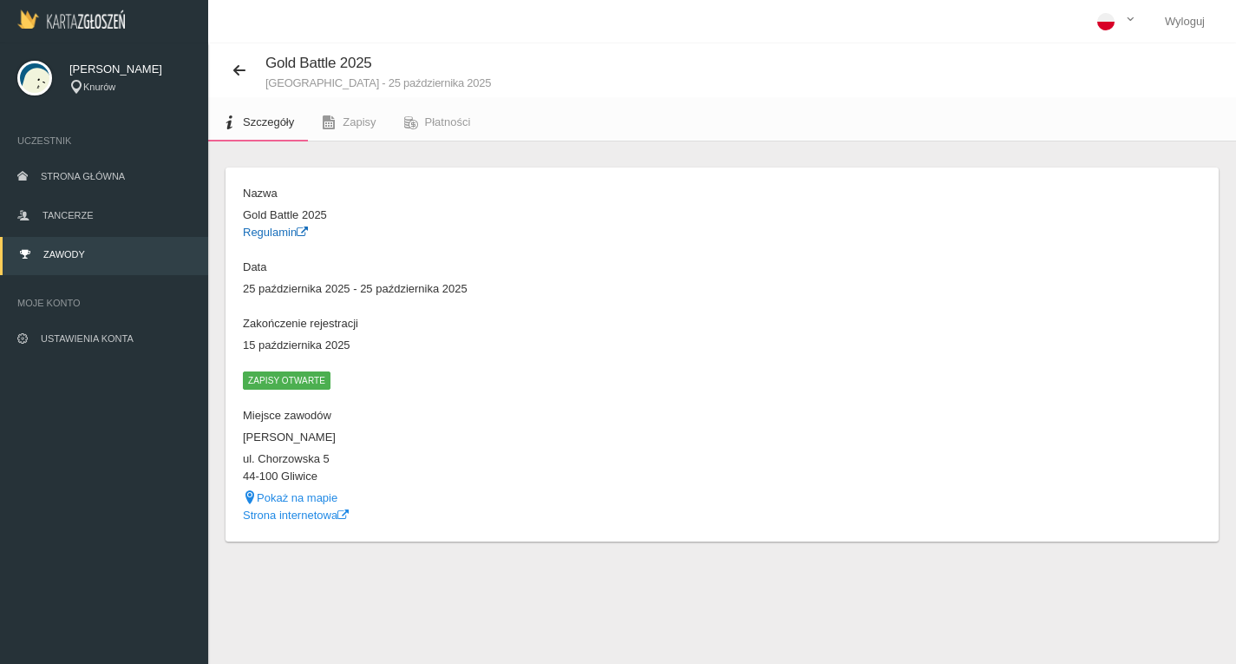
click at [265, 233] on link "Regulamin" at bounding box center [275, 232] width 65 height 13
